Goal: Task Accomplishment & Management: Manage account settings

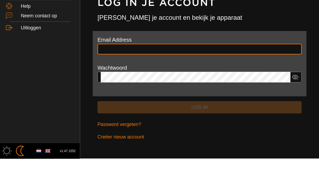
type input "**********"
click at [200, 137] on button "Log in" at bounding box center [200, 143] width 204 height 13
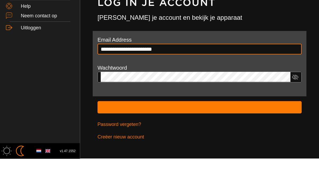
scroll to position [0, 0]
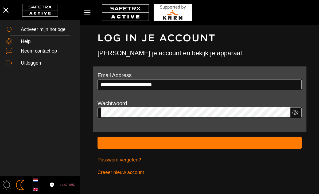
click at [90, 11] on icon "Menu" at bounding box center [87, 12] width 9 height 9
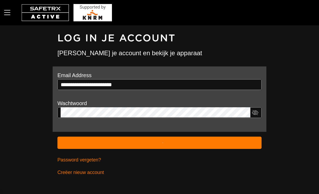
click at [9, 13] on icon "Menu" at bounding box center [7, 12] width 9 height 9
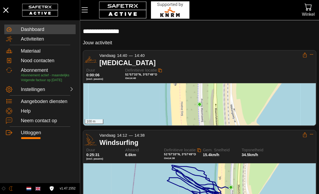
click at [311, 53] on icon "Expand" at bounding box center [312, 55] width 4 height 4
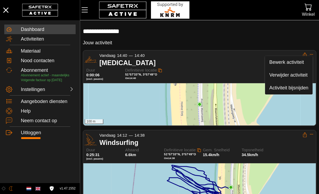
click at [293, 77] on div "Verwijder activiteit" at bounding box center [288, 75] width 39 height 6
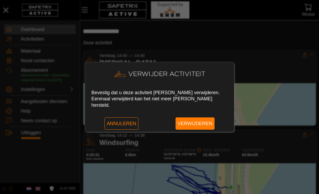
click at [204, 122] on span "Verwijderen" at bounding box center [195, 124] width 35 height 12
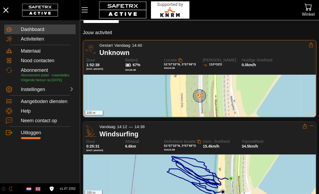
scroll to position [11, 0]
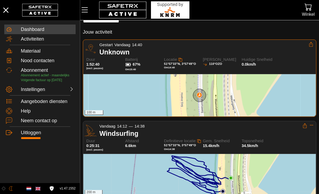
click at [40, 30] on div "Dashboard" at bounding box center [47, 30] width 53 height 6
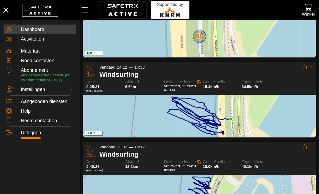
scroll to position [94, 0]
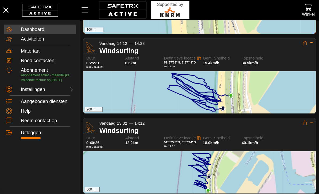
click at [105, 161] on div "500 m" at bounding box center [199, 173] width 233 height 42
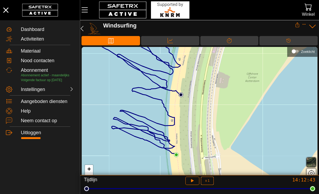
click at [82, 31] on icon "button" at bounding box center [82, 28] width 6 height 6
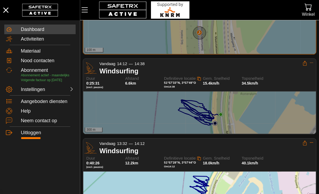
scroll to position [94, 0]
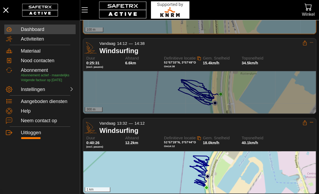
click at [122, 97] on div at bounding box center [199, 92] width 233 height 42
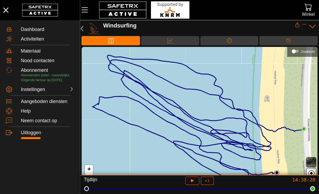
click at [84, 28] on icon "button" at bounding box center [82, 28] width 6 height 6
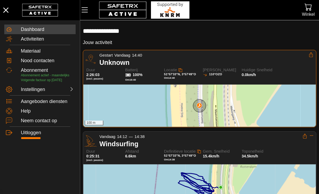
scroll to position [17, 0]
